Goal: Task Accomplishment & Management: Complete application form

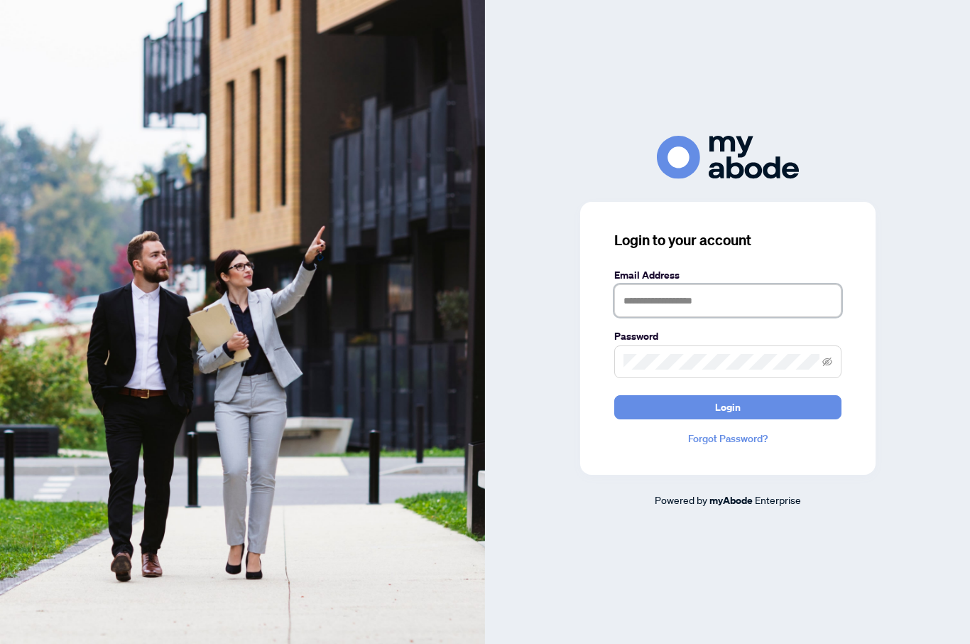
click at [709, 317] on input "text" at bounding box center [728, 300] width 227 height 33
type input "**********"
click at [727, 419] on button "Login" at bounding box center [728, 407] width 227 height 24
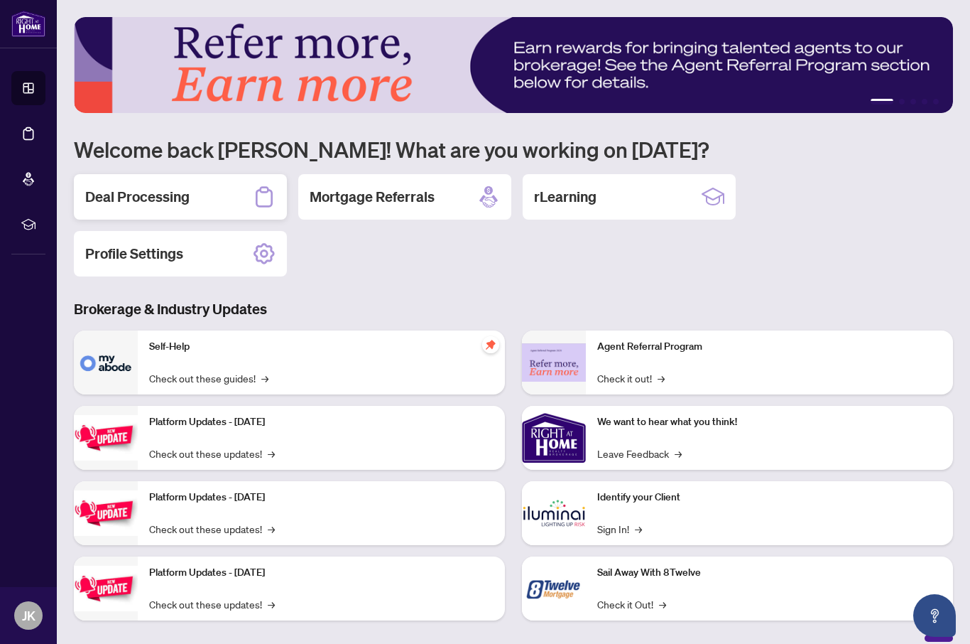
click at [175, 202] on h2 "Deal Processing" at bounding box center [137, 197] width 104 height 20
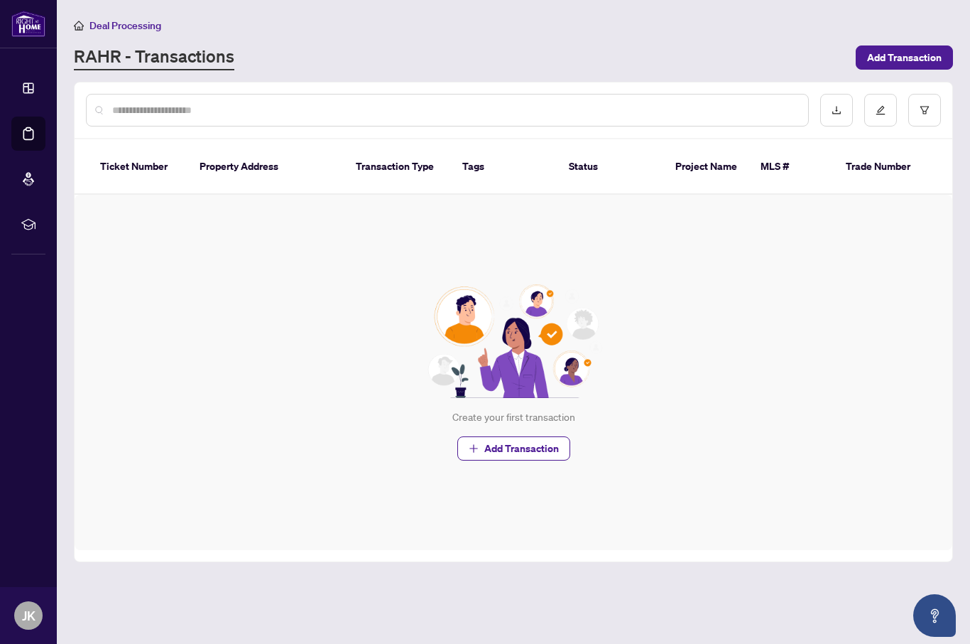
click at [397, 155] on th "Transaction Type" at bounding box center [398, 166] width 107 height 55
click at [0, 0] on link "Dashboard" at bounding box center [0, 0] width 0 height 0
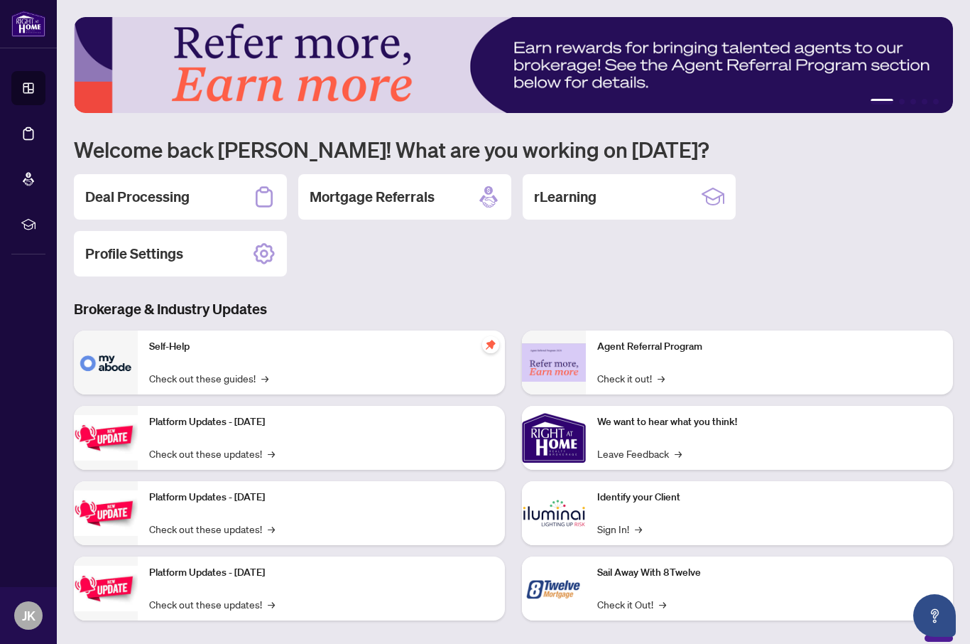
click at [391, 286] on div "1 2 3 4 5 Welcome back [PERSON_NAME]! What are you working on [DATE]? Deal Proc…" at bounding box center [514, 329] width 880 height 624
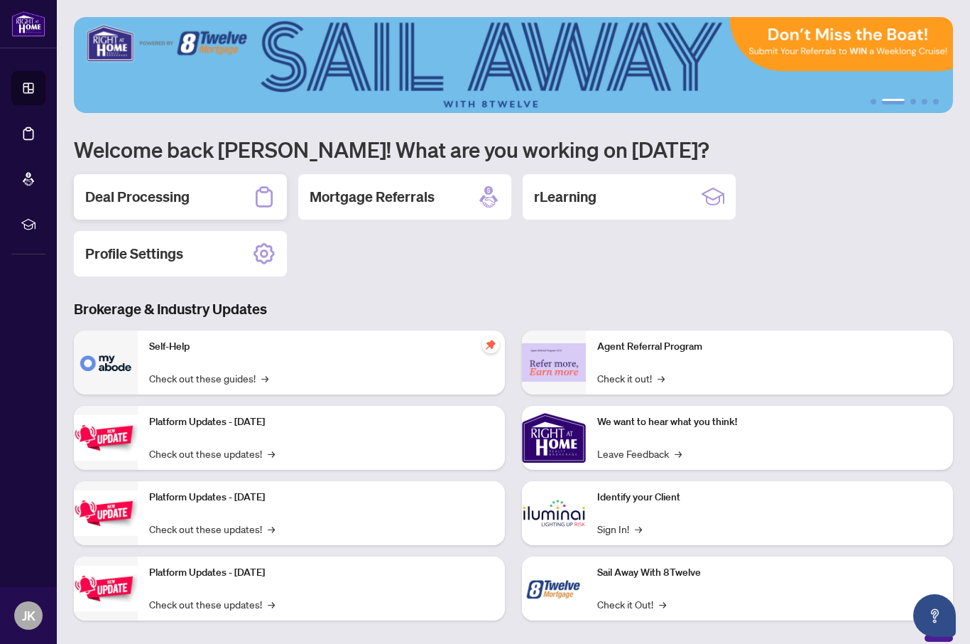
click at [242, 198] on div "Deal Processing" at bounding box center [180, 196] width 213 height 45
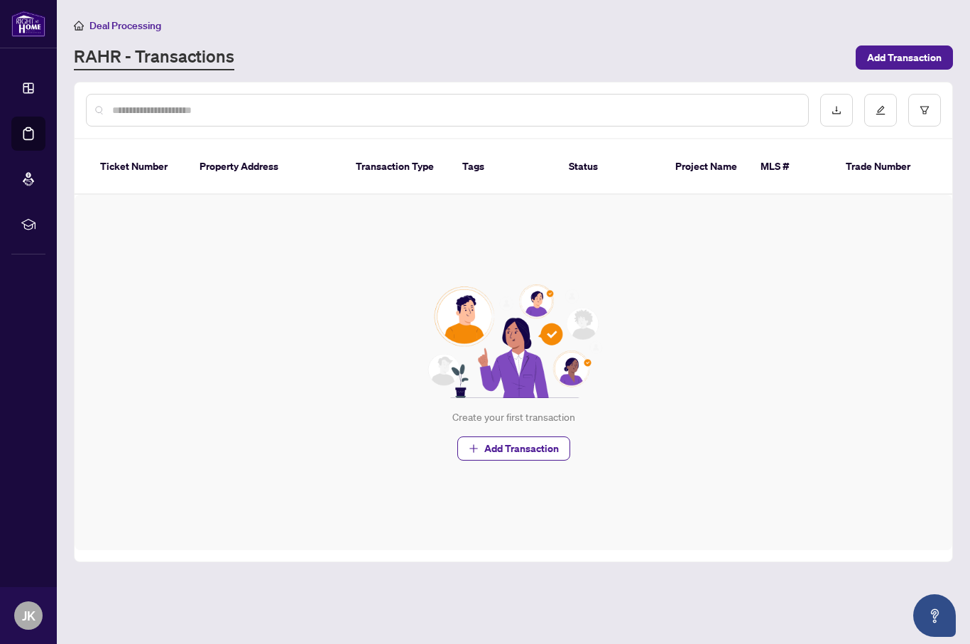
click at [399, 155] on th "Transaction Type" at bounding box center [398, 166] width 107 height 55
click at [910, 46] on span "Add Transaction" at bounding box center [904, 57] width 75 height 23
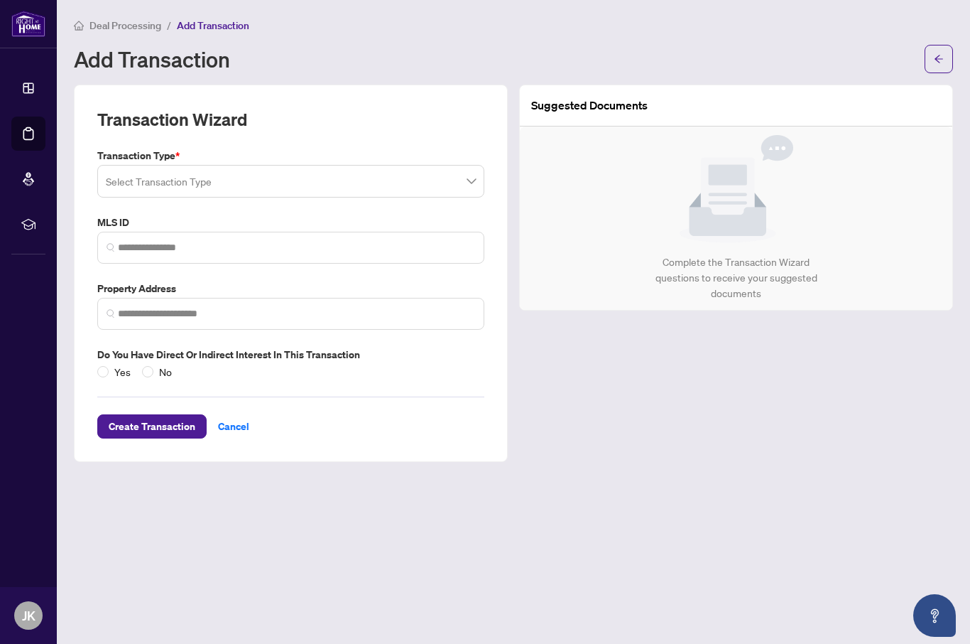
click at [453, 182] on input "search" at bounding box center [284, 183] width 357 height 31
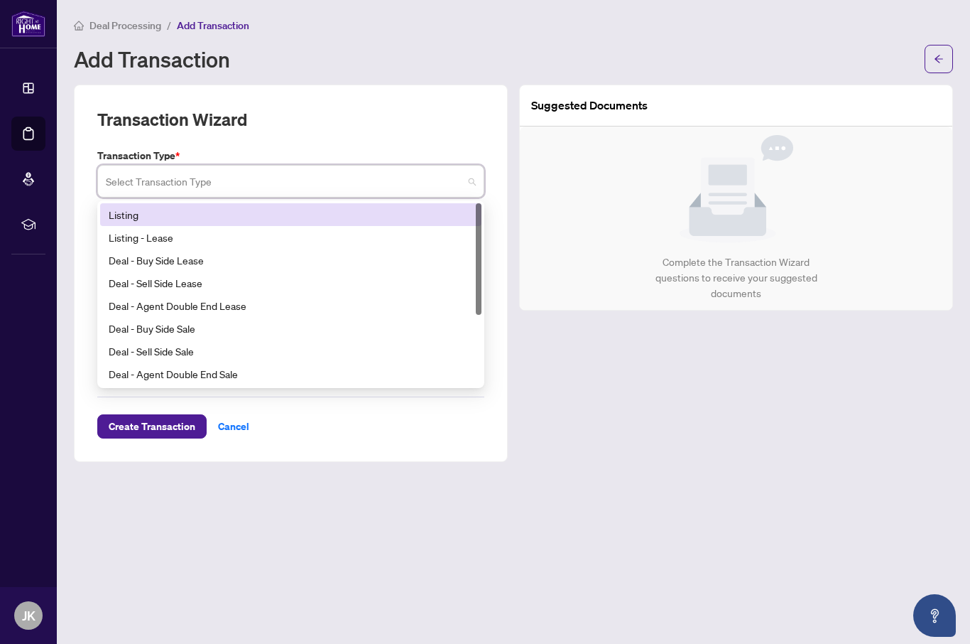
click at [391, 215] on div "Listing" at bounding box center [291, 215] width 364 height 16
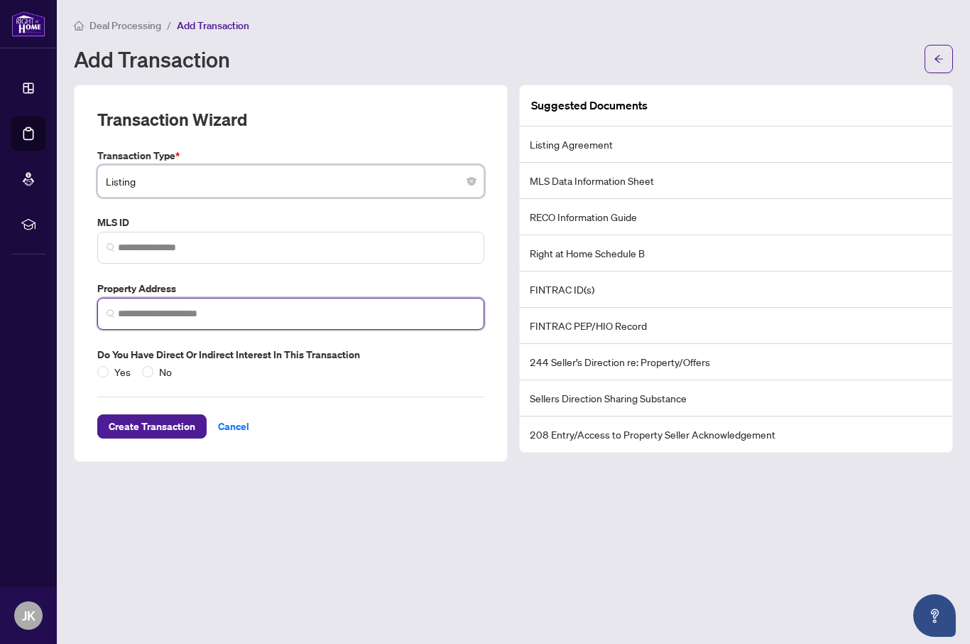
click at [260, 311] on input "search" at bounding box center [296, 313] width 357 height 15
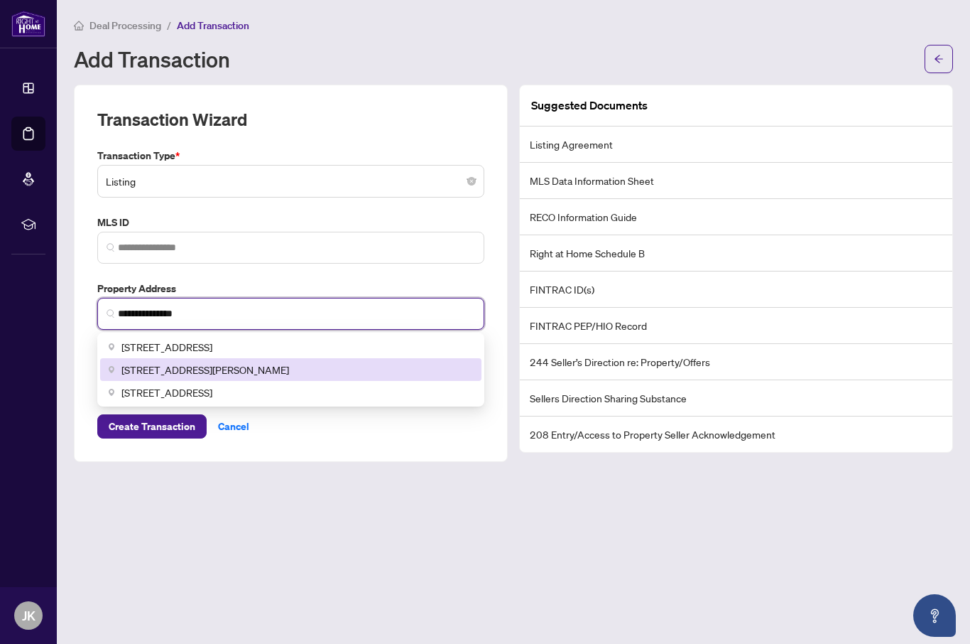
click at [289, 367] on span "[STREET_ADDRESS][PERSON_NAME]" at bounding box center [205, 370] width 168 height 16
type input "**********"
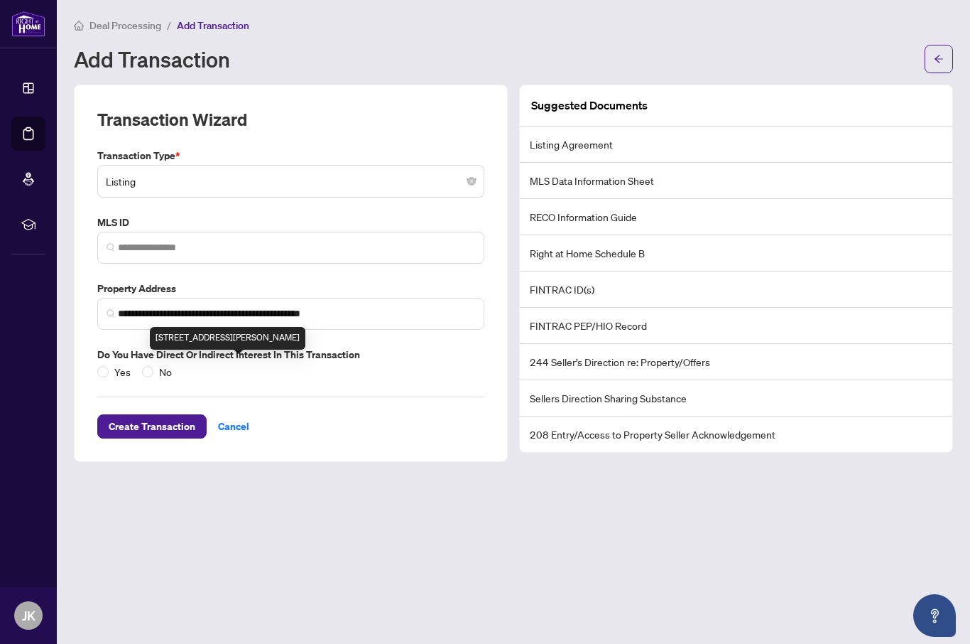
click at [447, 438] on div "**********" at bounding box center [291, 273] width 434 height 377
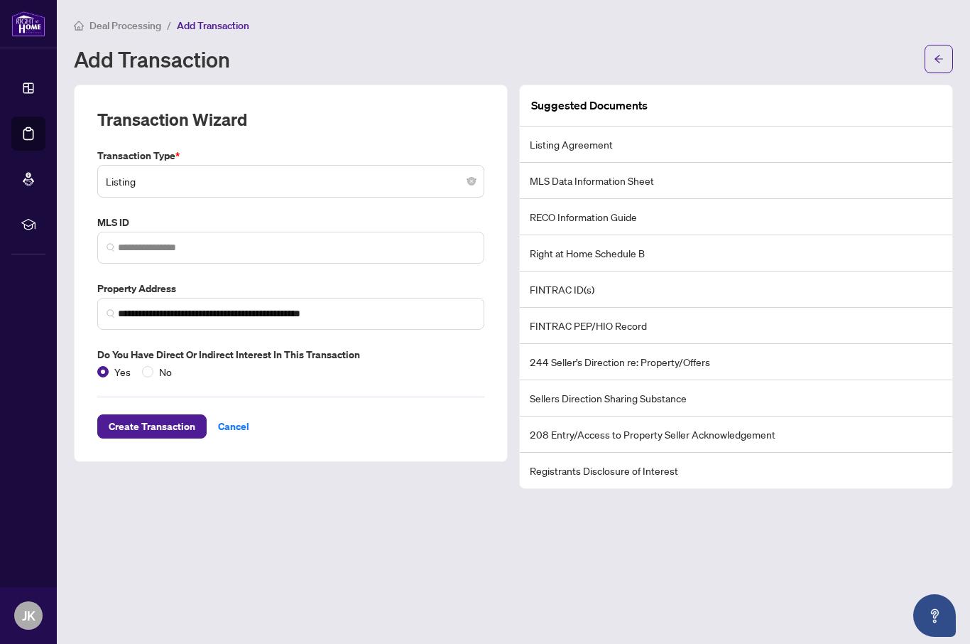
click at [589, 144] on li "Listing Agreement" at bounding box center [736, 144] width 433 height 36
click at [160, 425] on span "Create Transaction" at bounding box center [152, 426] width 87 height 23
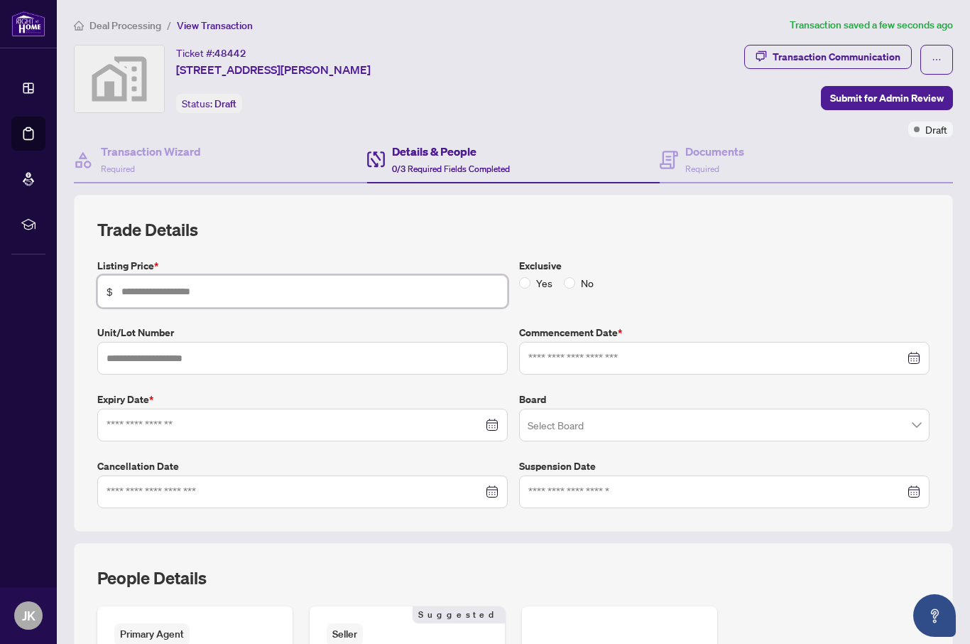
click at [229, 295] on input "text" at bounding box center [309, 291] width 377 height 16
type input "*******"
click at [580, 281] on span "No" at bounding box center [587, 283] width 24 height 16
click at [243, 367] on input "text" at bounding box center [302, 358] width 411 height 33
type input "***"
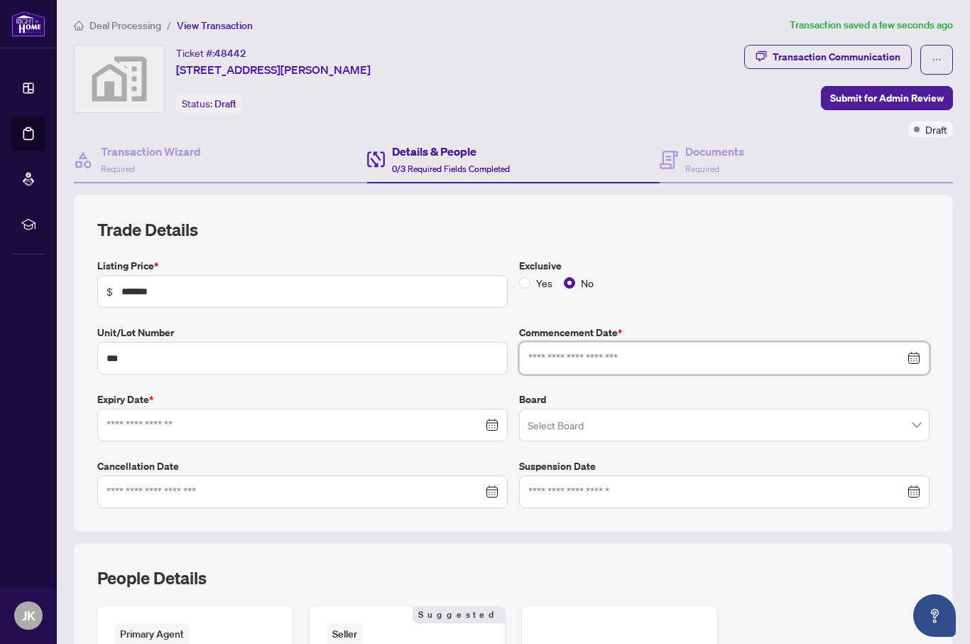
click at [903, 355] on input at bounding box center [717, 358] width 377 height 16
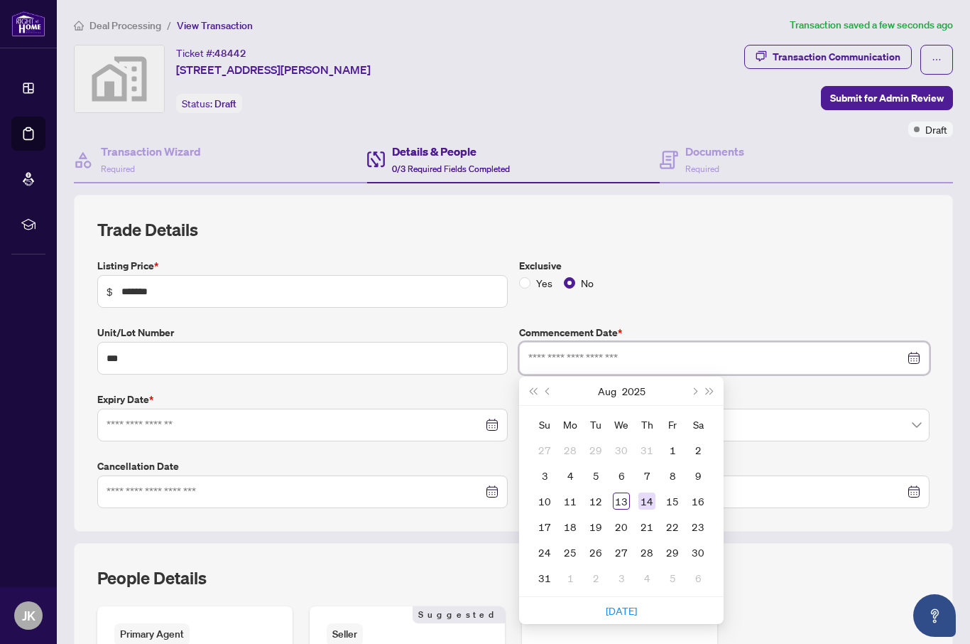
type input "**********"
click at [647, 493] on div "14" at bounding box center [647, 500] width 17 height 17
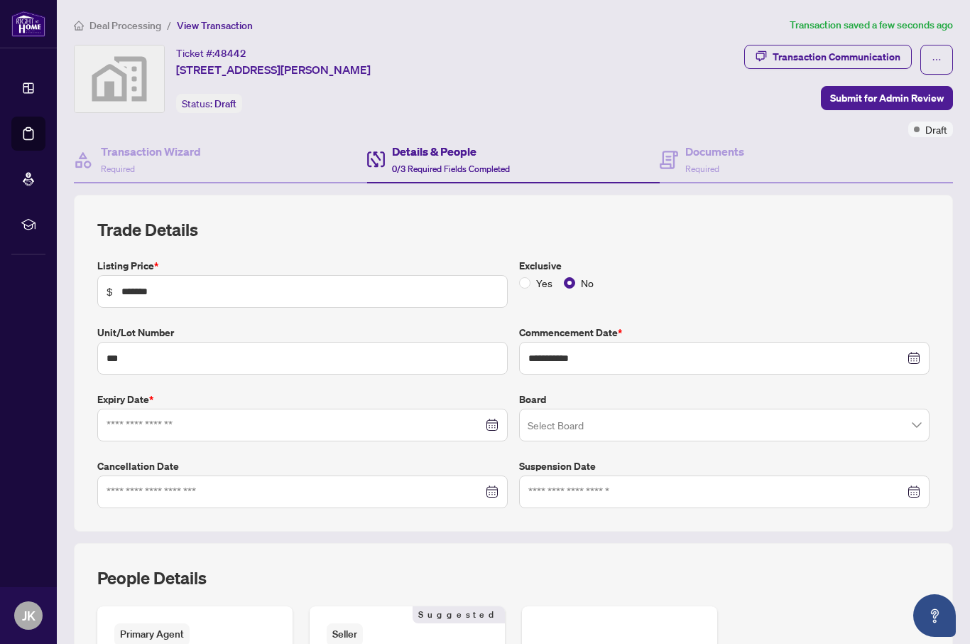
click at [389, 410] on div at bounding box center [302, 425] width 411 height 33
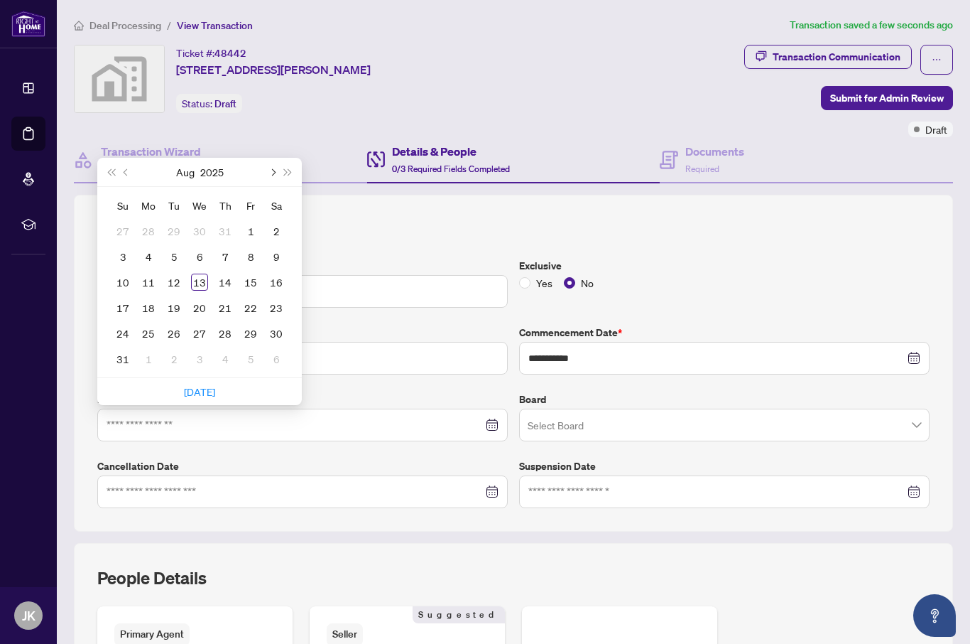
click at [278, 171] on button "Next month (PageDown)" at bounding box center [272, 172] width 16 height 28
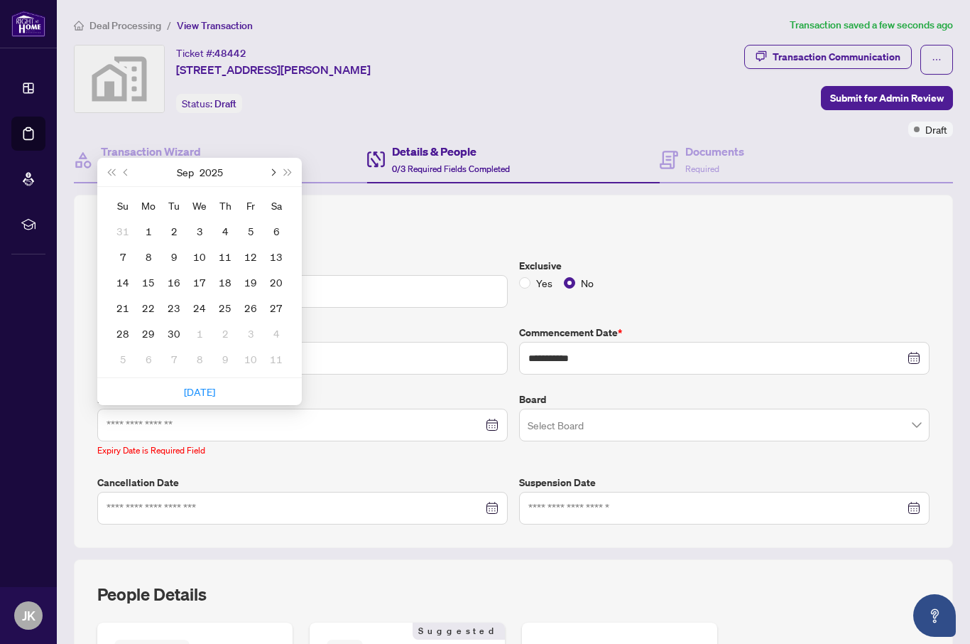
click at [274, 173] on button "Next month (PageDown)" at bounding box center [272, 172] width 16 height 28
click at [281, 172] on button "Next year (Control + right)" at bounding box center [289, 172] width 16 height 28
click at [270, 171] on button "Next month (PageDown)" at bounding box center [272, 172] width 16 height 28
type input "**********"
click at [181, 281] on div "17" at bounding box center [174, 282] width 17 height 17
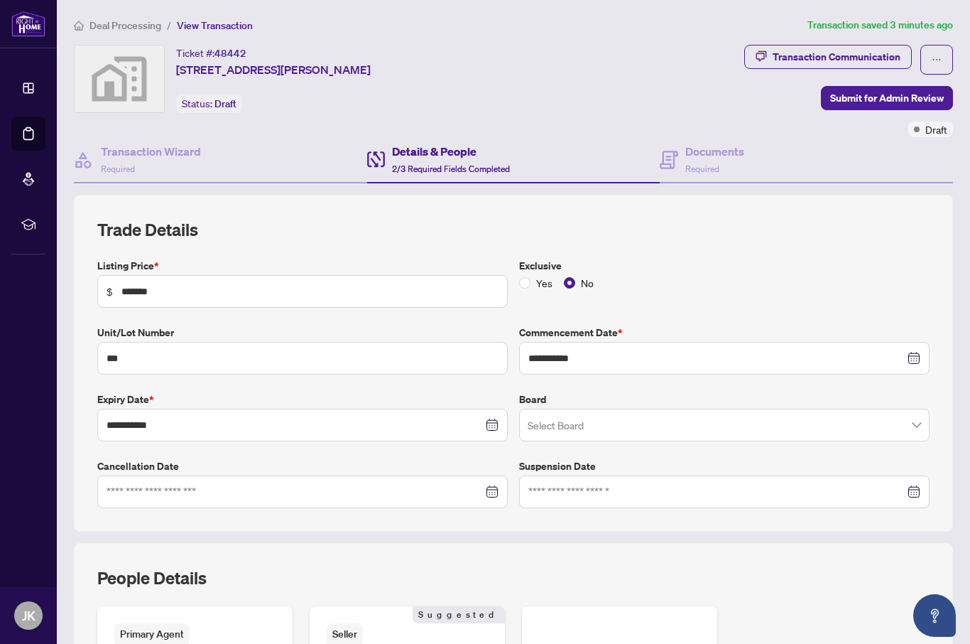
click at [808, 426] on input "search" at bounding box center [718, 426] width 381 height 31
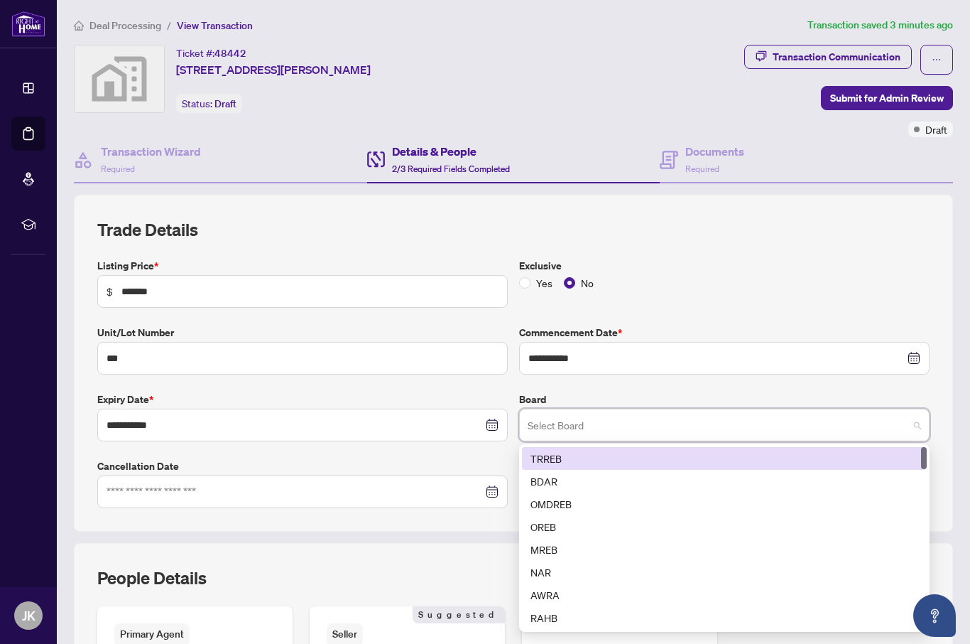
click at [757, 460] on div "TRREB" at bounding box center [725, 458] width 388 height 16
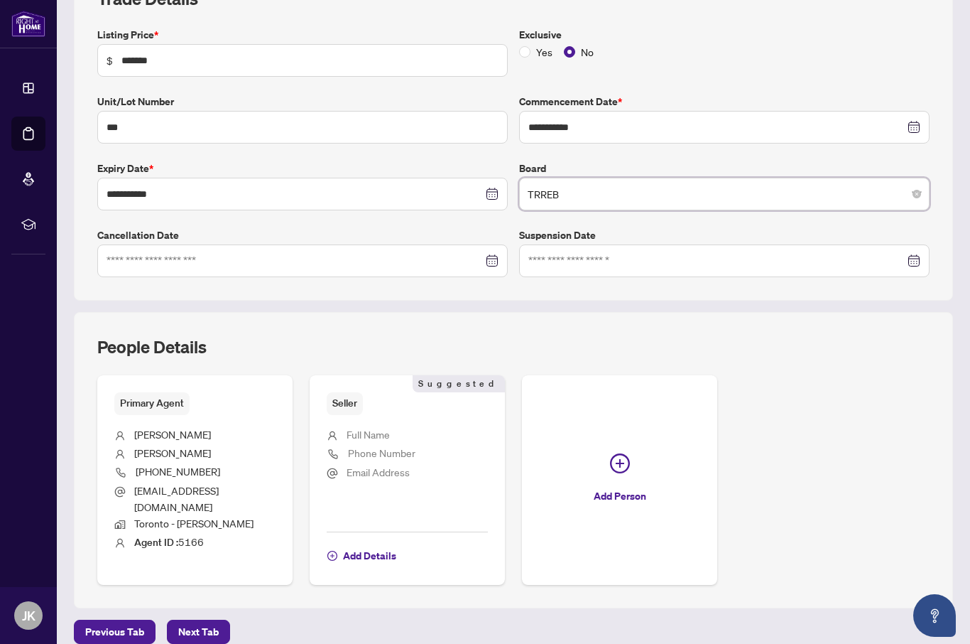
scroll to position [230, 0]
click at [369, 546] on span "Add Details" at bounding box center [369, 556] width 53 height 23
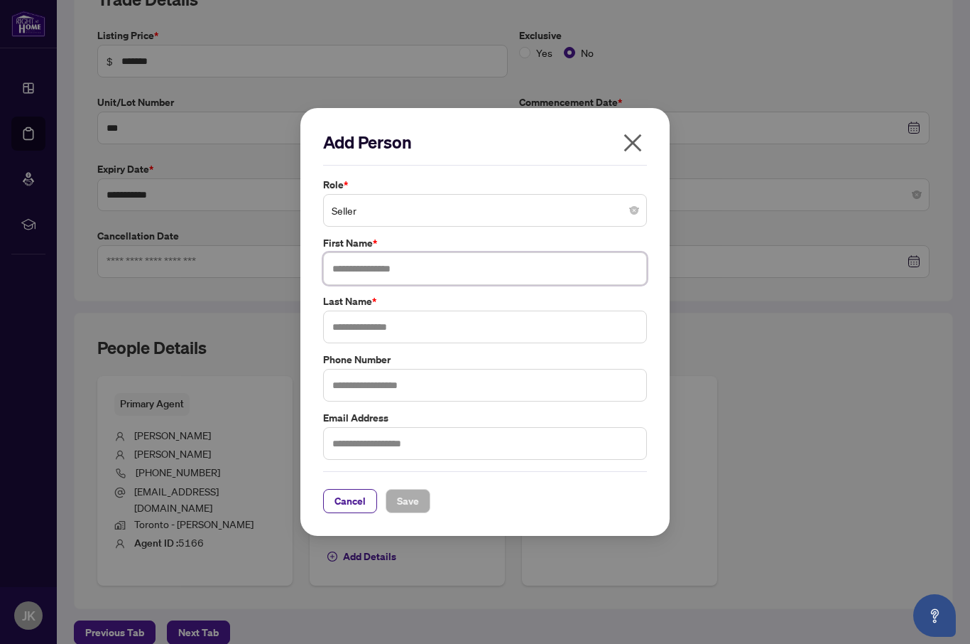
click at [475, 271] on input "text" at bounding box center [485, 268] width 324 height 33
type input "******"
click at [436, 326] on input "text" at bounding box center [485, 326] width 324 height 33
type input "*********"
click at [502, 379] on input "text" at bounding box center [485, 385] width 324 height 33
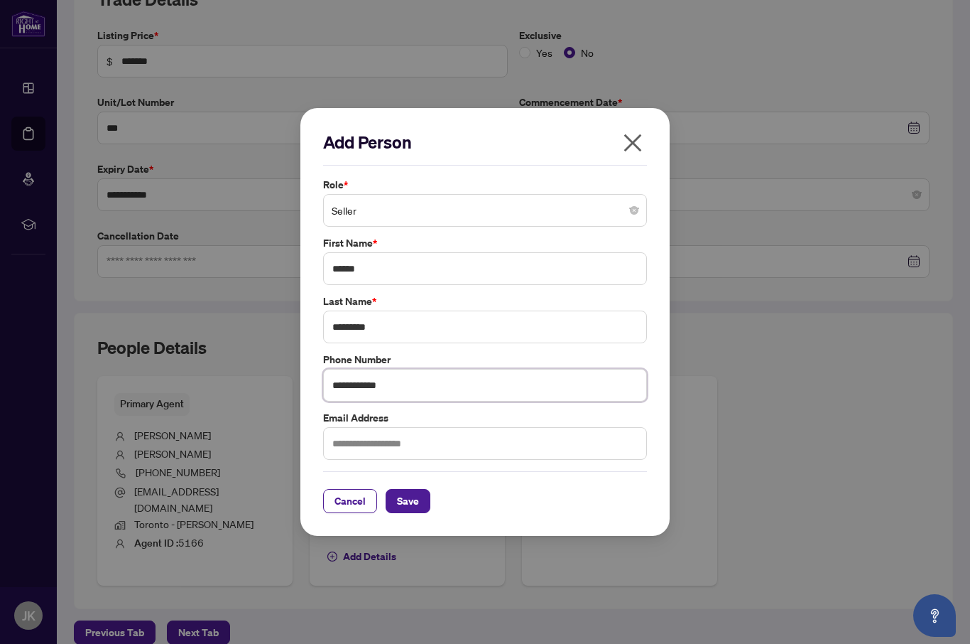
type input "**********"
click at [515, 442] on input "text" at bounding box center [485, 443] width 324 height 33
type input "**********"
click at [416, 502] on span "Save" at bounding box center [408, 500] width 22 height 23
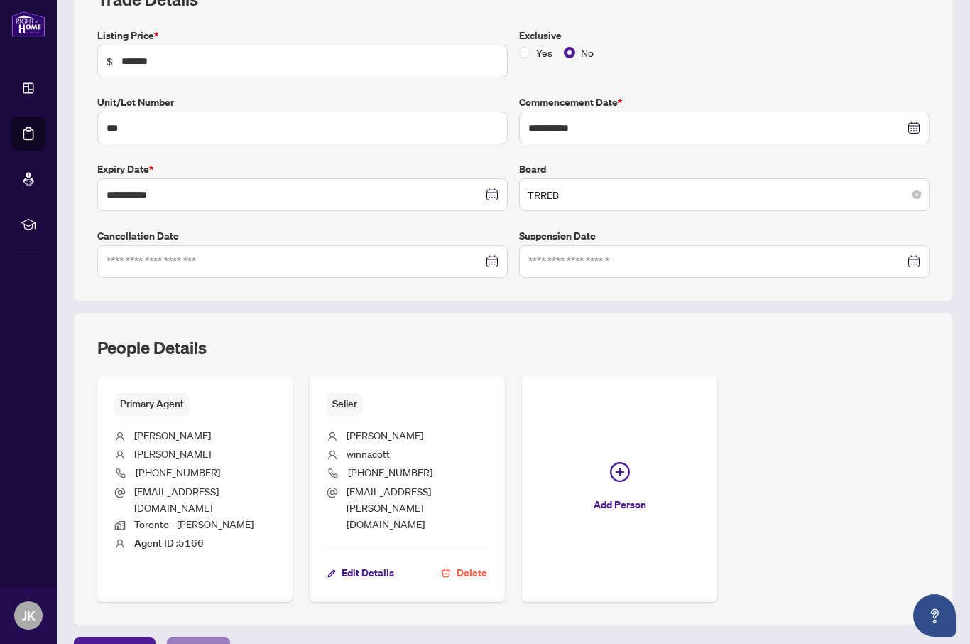
click at [210, 637] on span "Next Tab" at bounding box center [198, 648] width 40 height 23
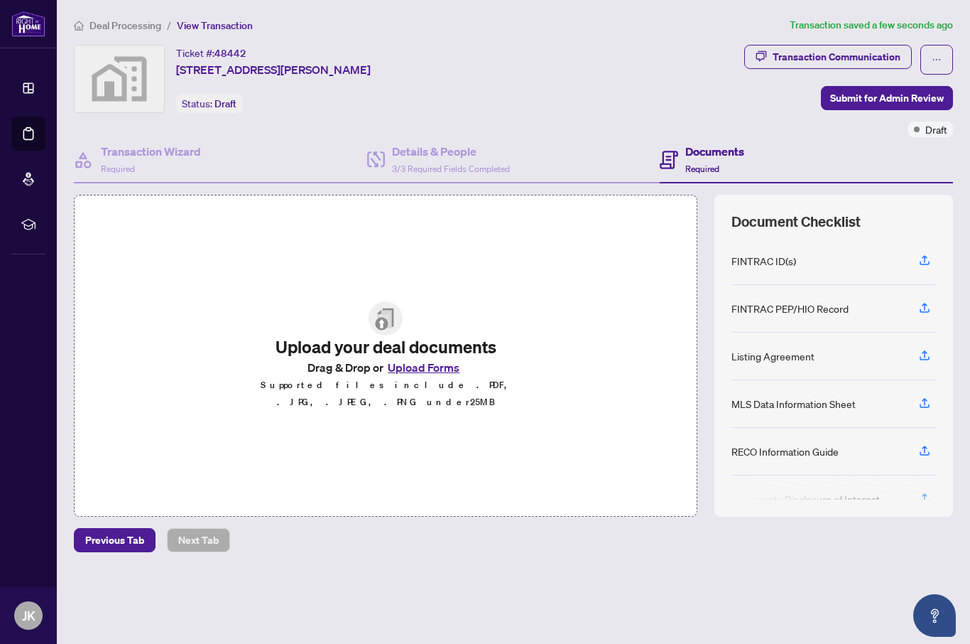
click at [393, 335] on img at bounding box center [386, 318] width 34 height 34
click at [443, 377] on button "Upload Forms" at bounding box center [424, 367] width 80 height 18
click at [448, 377] on button "Upload Forms" at bounding box center [424, 367] width 80 height 18
click at [924, 362] on span "button" at bounding box center [925, 356] width 13 height 23
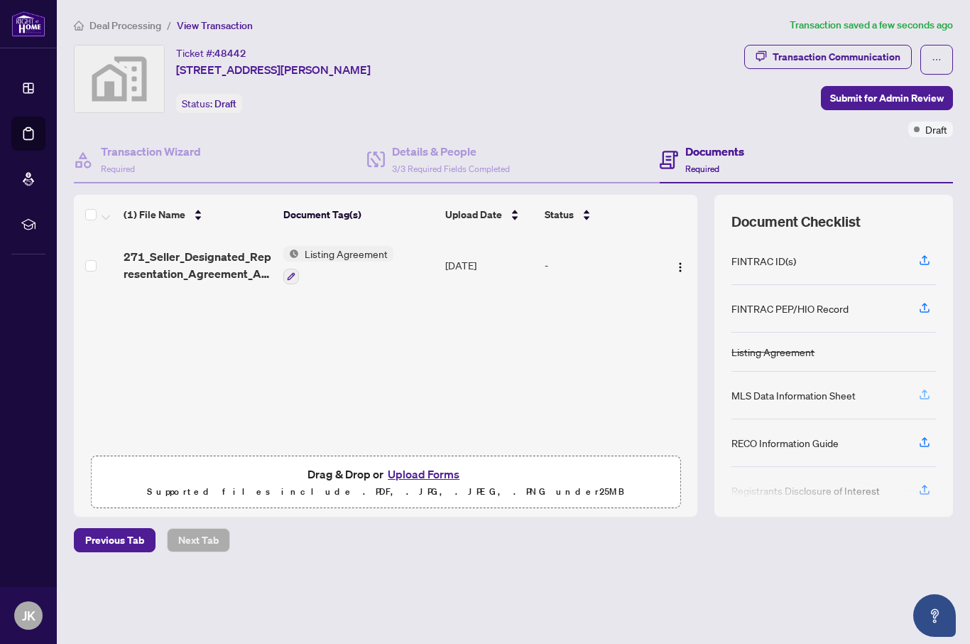
click at [929, 398] on icon "button" at bounding box center [925, 394] width 13 height 13
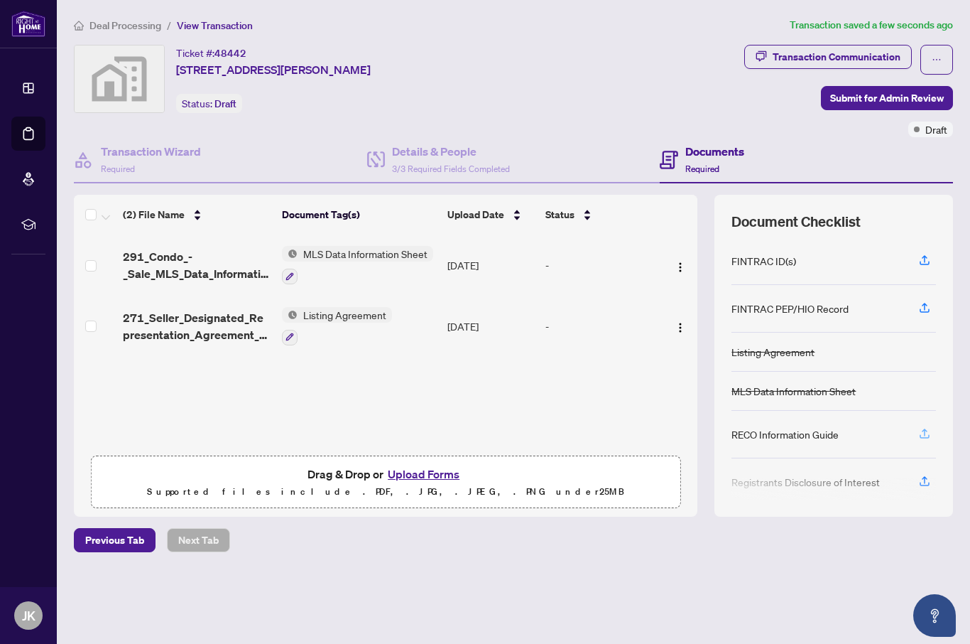
click at [920, 438] on icon "button" at bounding box center [925, 433] width 13 height 13
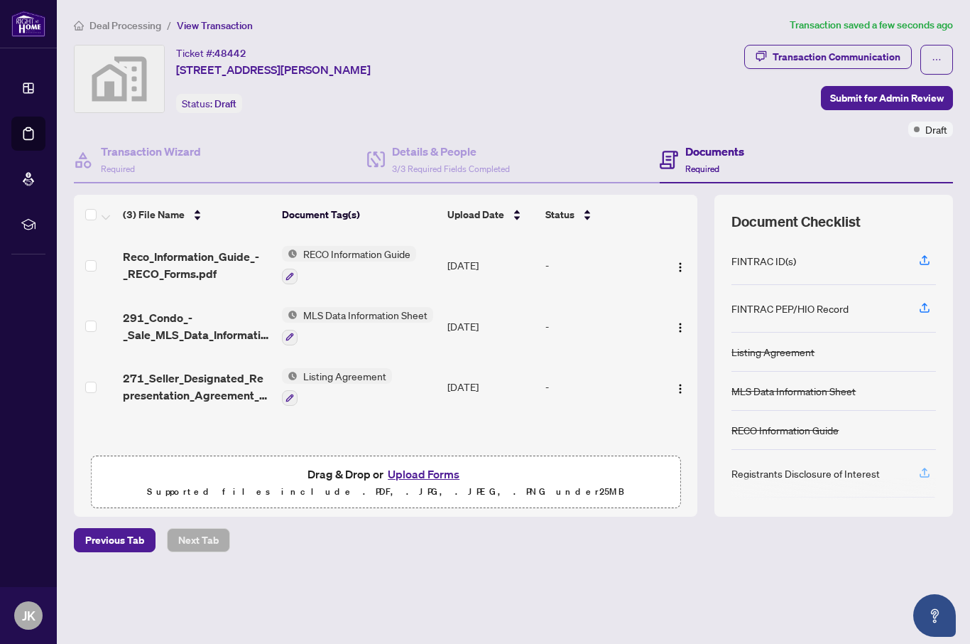
click at [924, 477] on span "button" at bounding box center [925, 473] width 13 height 23
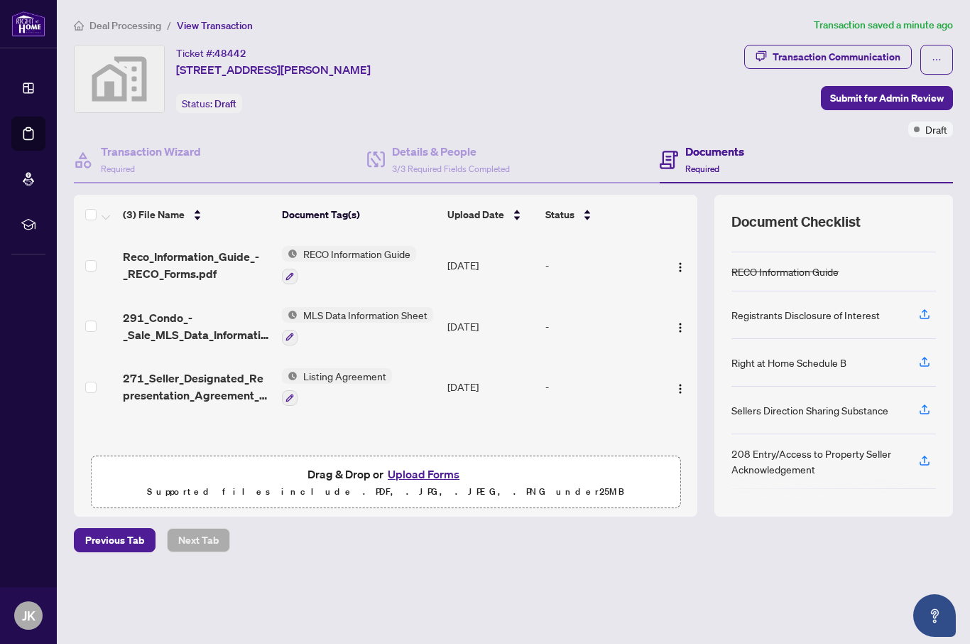
scroll to position [156, 0]
click at [929, 323] on span "button" at bounding box center [925, 316] width 13 height 23
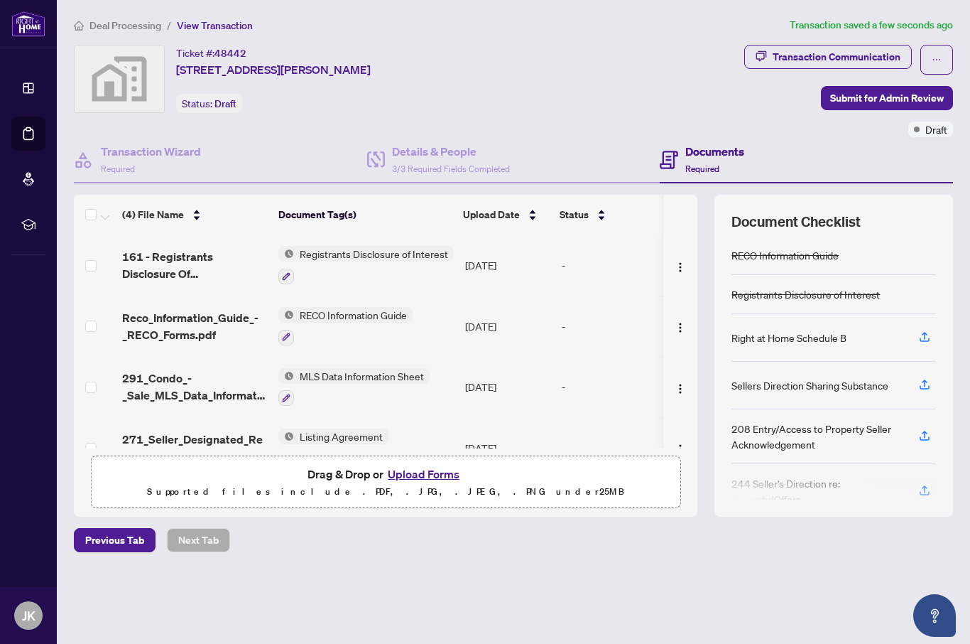
scroll to position [174, 0]
click at [931, 441] on button "button" at bounding box center [925, 437] width 23 height 24
click at [926, 436] on icon "button" at bounding box center [925, 436] width 13 height 13
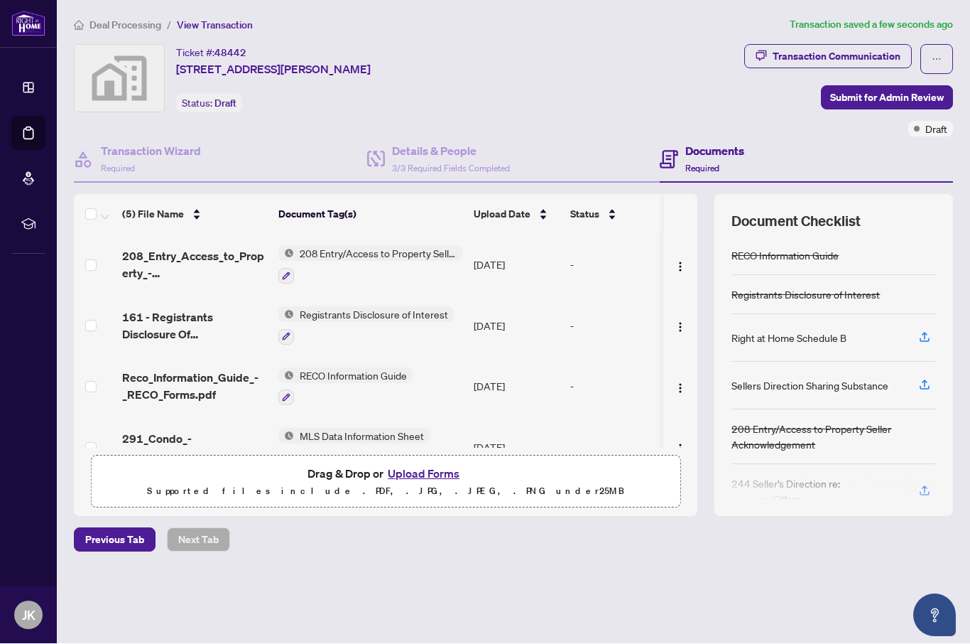
click at [443, 611] on main "Deal Processing / View Transaction Transaction saved a few seconds ago Ticket #…" at bounding box center [514, 322] width 914 height 644
click at [700, 163] on span "Required" at bounding box center [703, 168] width 34 height 11
click at [925, 492] on icon "button" at bounding box center [925, 494] width 10 height 4
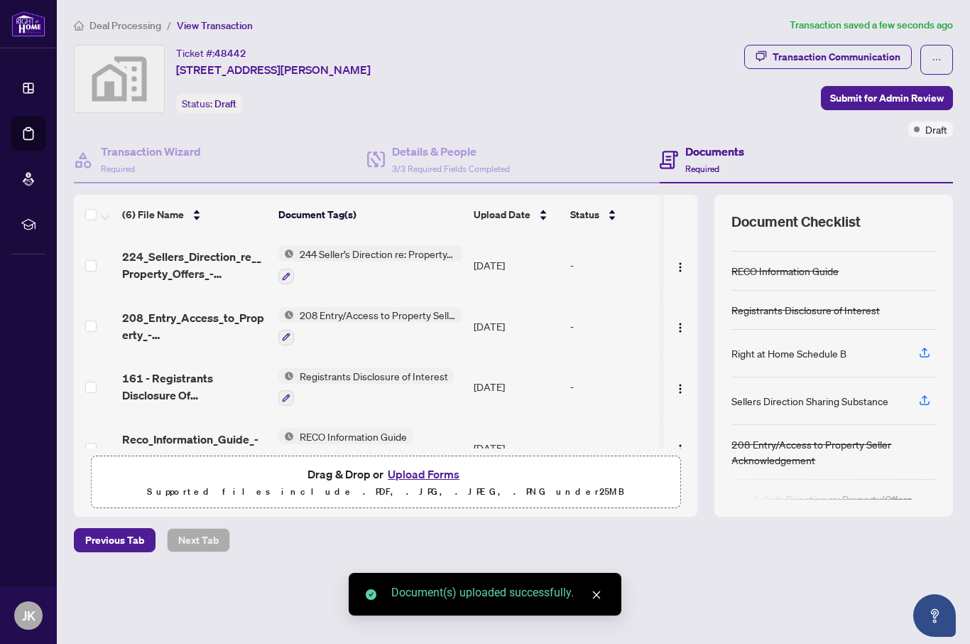
scroll to position [158, 0]
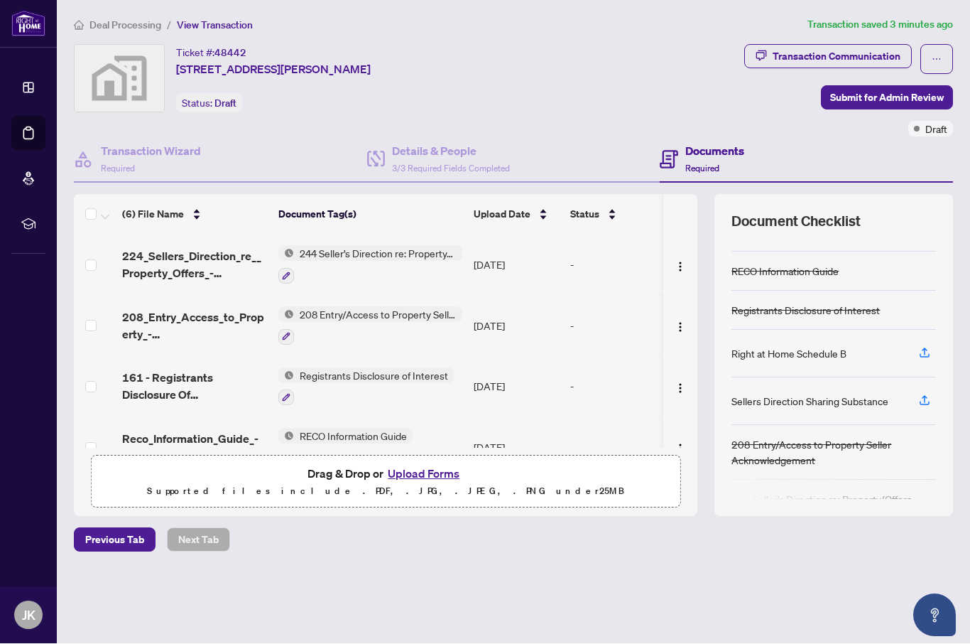
click at [829, 394] on div "Sellers Direction Sharing Substance" at bounding box center [810, 402] width 157 height 16
click at [926, 390] on span "button" at bounding box center [925, 401] width 13 height 23
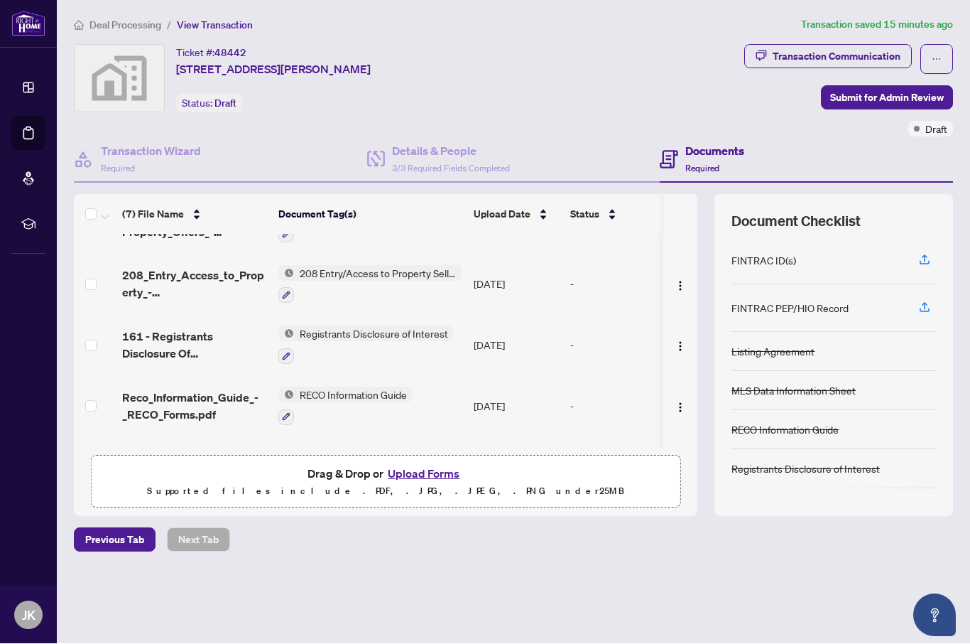
scroll to position [116, 0]
